Goal: Task Accomplishment & Management: Manage account settings

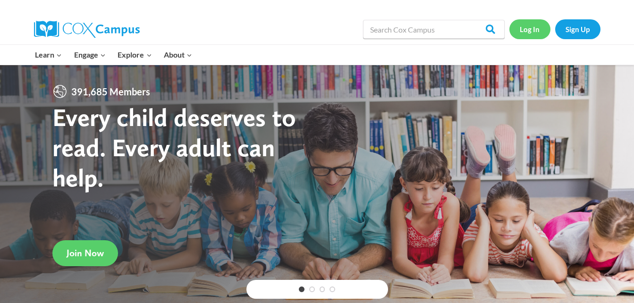
click at [530, 26] on link "Log In" at bounding box center [529, 28] width 41 height 19
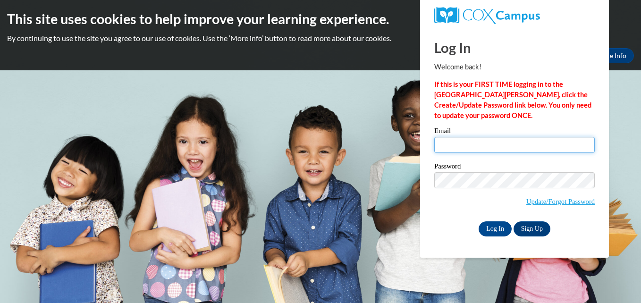
click at [455, 139] on input "Email" at bounding box center [514, 145] width 160 height 16
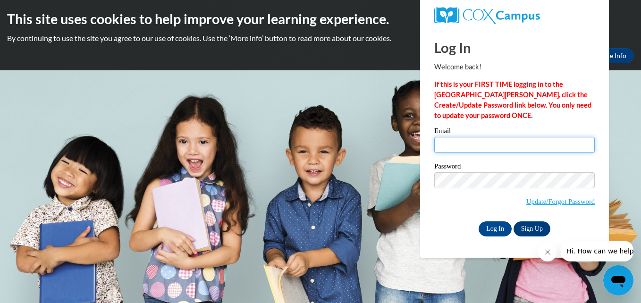
type input "emily.buchanan@ndo.org"
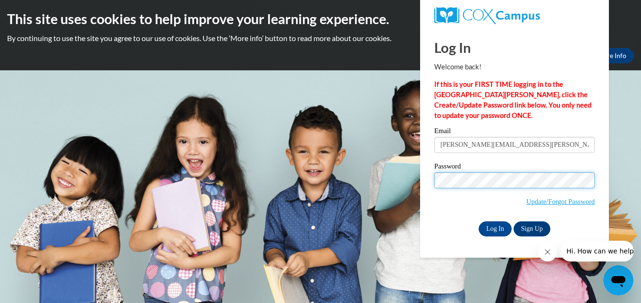
click at [479, 221] on input "Log In" at bounding box center [495, 228] width 33 height 15
